Goal: Task Accomplishment & Management: Complete application form

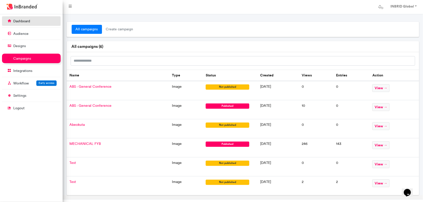
click at [40, 23] on link "dashboard" at bounding box center [31, 21] width 59 height 10
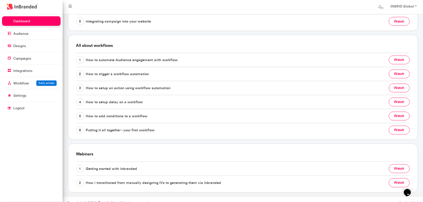
scroll to position [232, 0]
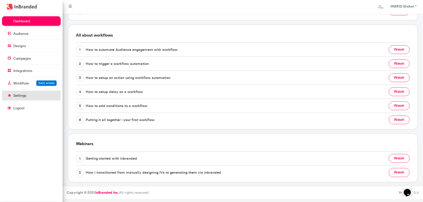
click at [26, 99] on link "settings" at bounding box center [31, 96] width 59 height 10
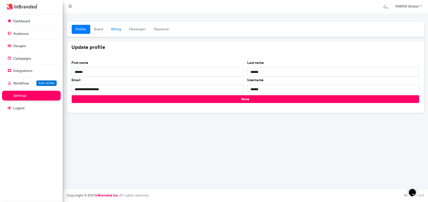
click at [118, 31] on link "Billing" at bounding box center [116, 29] width 18 height 9
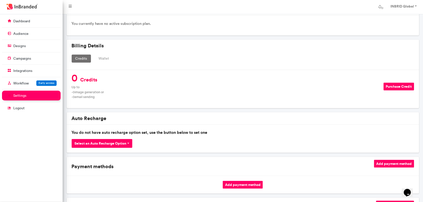
scroll to position [58, 0]
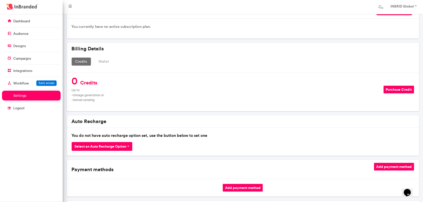
click at [116, 146] on button "Select an Auto Recharge Option" at bounding box center [102, 146] width 61 height 9
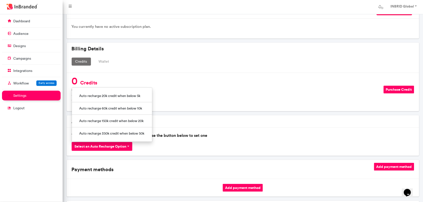
click at [205, 114] on div "Subscription Subscribe to a plan You currently have no active subscription plan…" at bounding box center [243, 149] width 356 height 290
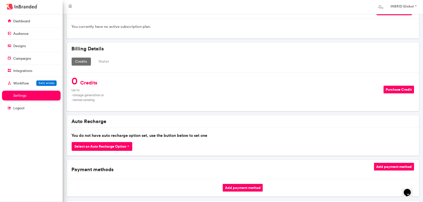
click at [389, 88] on button "Purchase Credit" at bounding box center [399, 90] width 31 height 8
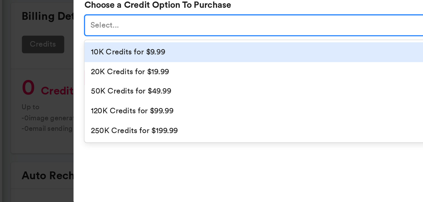
click at [118, 53] on div "Select..." at bounding box center [206, 53] width 213 height 8
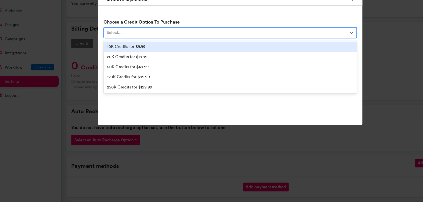
scroll to position [57, 0]
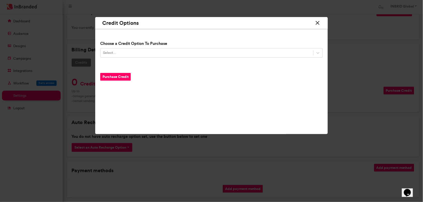
click at [317, 23] on icon at bounding box center [317, 22] width 7 height 9
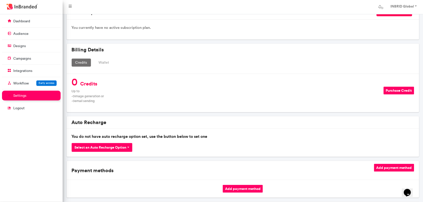
click at [184, 39] on div "You currently have no active subscription plan." at bounding box center [243, 30] width 352 height 20
click at [26, 7] on img at bounding box center [22, 7] width 34 height 8
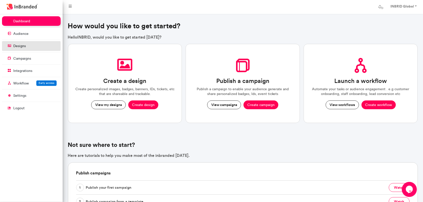
click at [30, 46] on link "designs" at bounding box center [31, 46] width 59 height 10
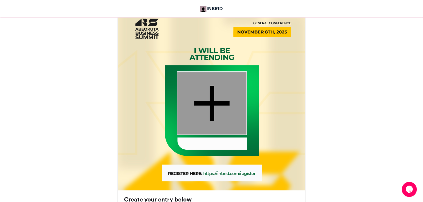
scroll to position [156, 0]
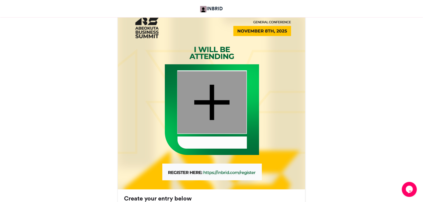
click at [218, 112] on div at bounding box center [211, 102] width 69 height 62
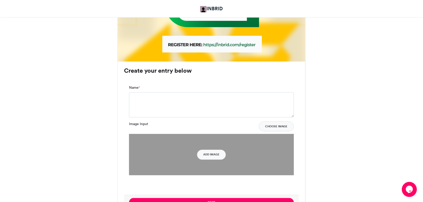
scroll to position [284, 0]
click at [220, 157] on button "Add Image" at bounding box center [211, 154] width 29 height 10
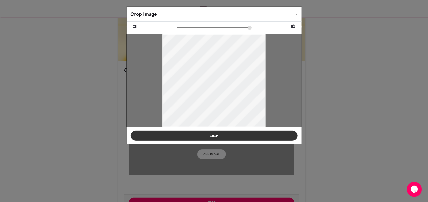
click at [231, 132] on button "Crop" at bounding box center [214, 136] width 167 height 10
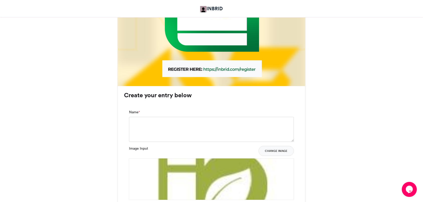
scroll to position [263, 0]
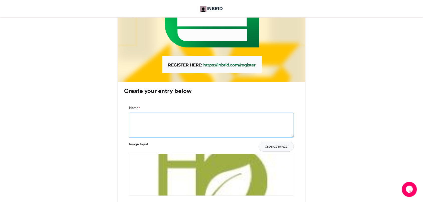
click at [170, 119] on textarea "Name *" at bounding box center [211, 125] width 165 height 25
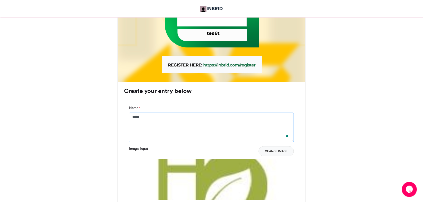
scroll to position [391, 0]
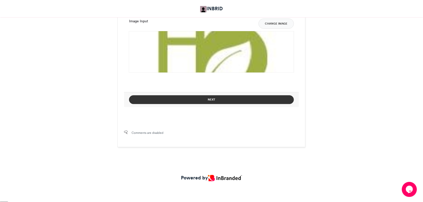
type textarea "*****"
click at [224, 102] on button "Next" at bounding box center [211, 99] width 165 height 9
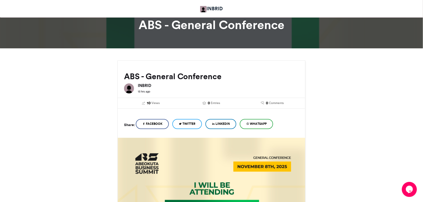
scroll to position [0, 0]
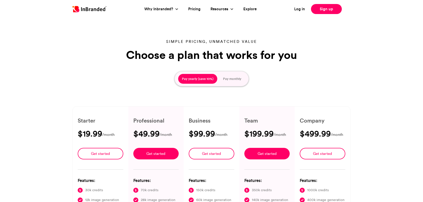
type input "****"
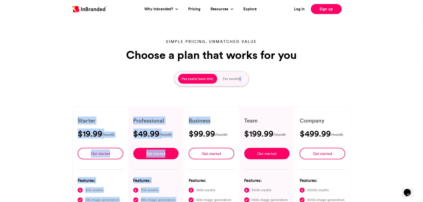
drag, startPoint x: 234, startPoint y: 86, endPoint x: 238, endPoint y: 83, distance: 5.7
click at [238, 83] on div "Simple pricing, unmatched value Choose a plan that works for you Pay yearly (sa…" at bounding box center [212, 145] width 286 height 213
click at [238, 83] on button "Pay monthly" at bounding box center [232, 79] width 26 height 10
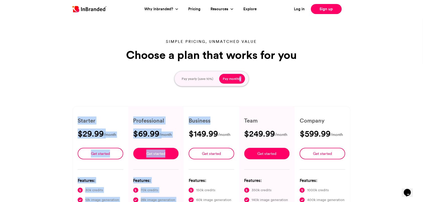
click at [273, 84] on div "Simple pricing, unmatched value Choose a plan that works for you Pay yearly (sa…" at bounding box center [212, 145] width 286 height 213
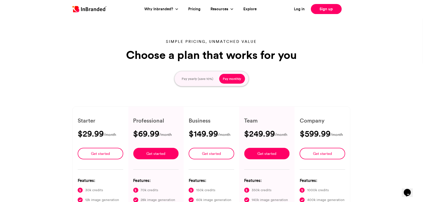
click at [212, 75] on button "Pay yearly (save 10%)" at bounding box center [197, 79] width 39 height 10
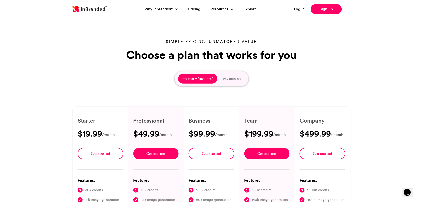
click at [229, 82] on button "Pay monthly" at bounding box center [232, 79] width 26 height 10
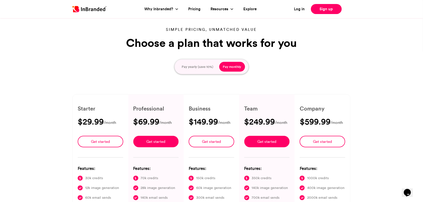
scroll to position [13, 0]
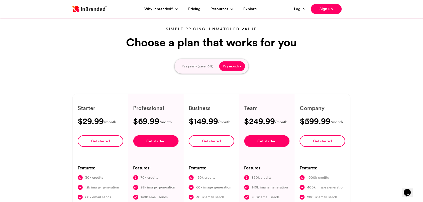
click at [194, 68] on button "Pay yearly (save 10%)" at bounding box center [197, 66] width 39 height 10
